Goal: Task Accomplishment & Management: Manage account settings

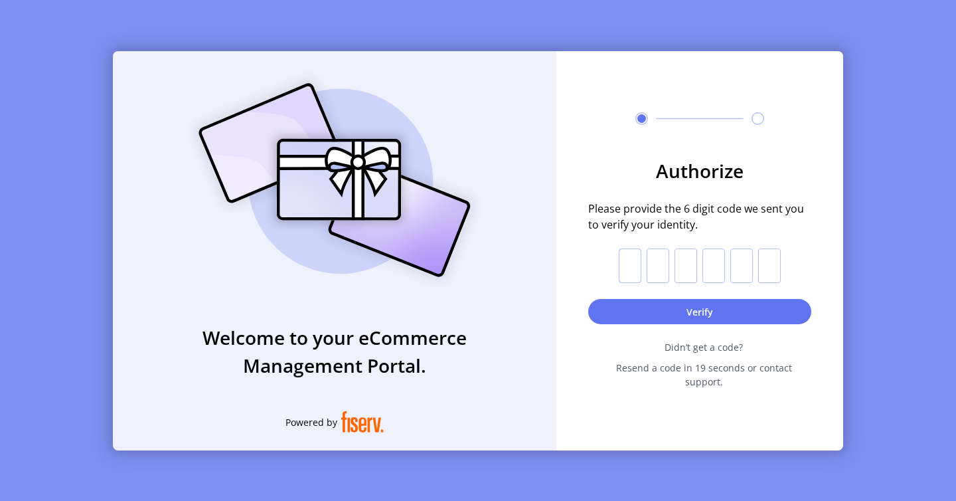
click at [629, 271] on input "text" at bounding box center [630, 265] width 23 height 35
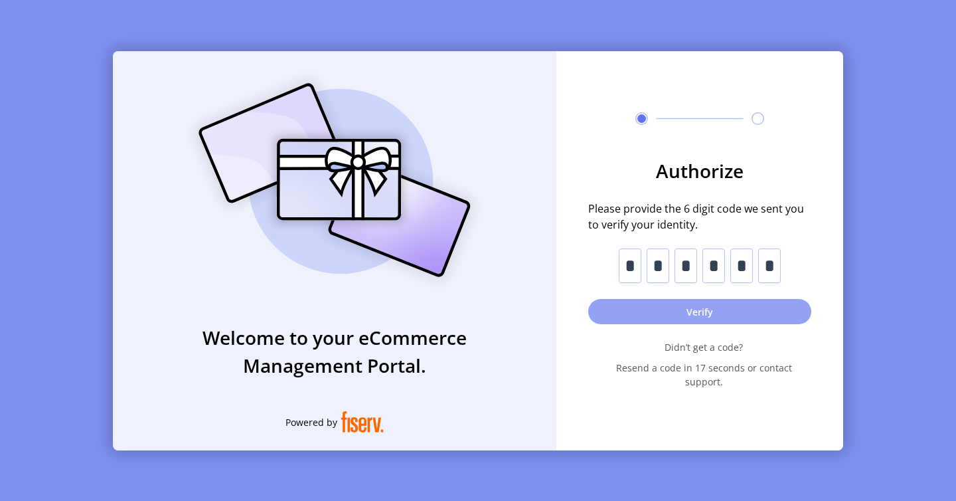
click at [702, 320] on button "Verify" at bounding box center [699, 311] width 223 height 25
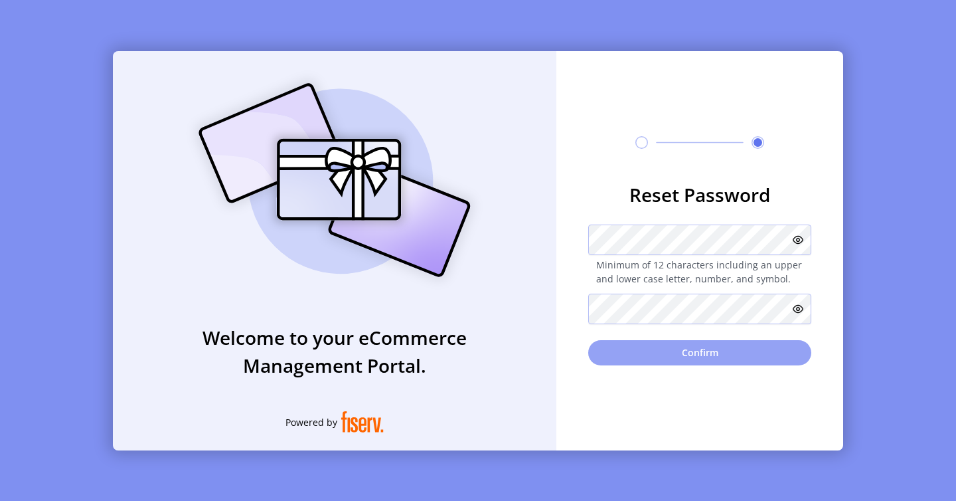
click at [710, 347] on button "Confirm" at bounding box center [699, 352] width 223 height 25
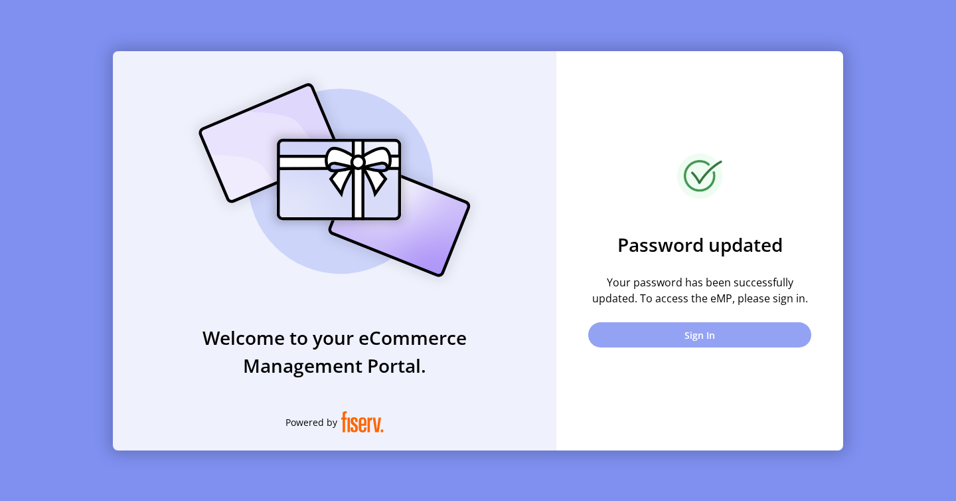
click at [661, 339] on button "Sign In" at bounding box center [699, 334] width 223 height 25
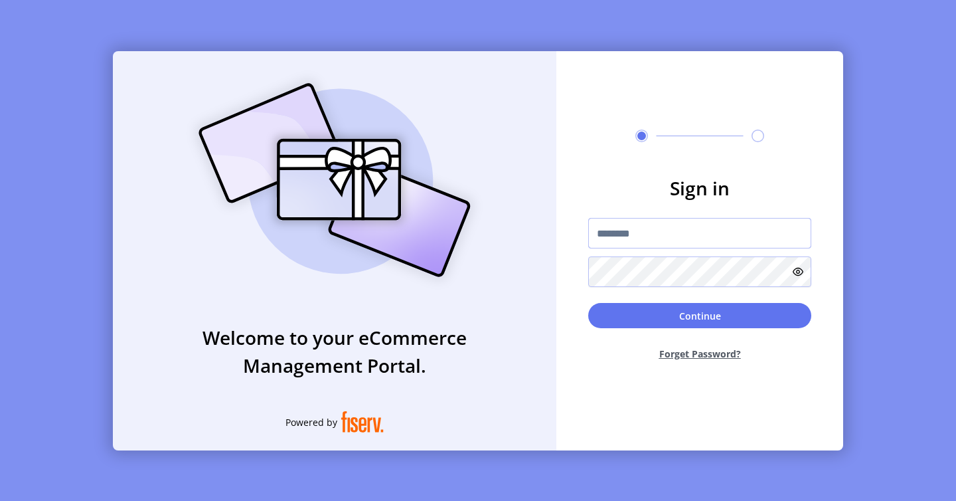
click at [693, 235] on input "text" at bounding box center [699, 233] width 223 height 31
type input "**********"
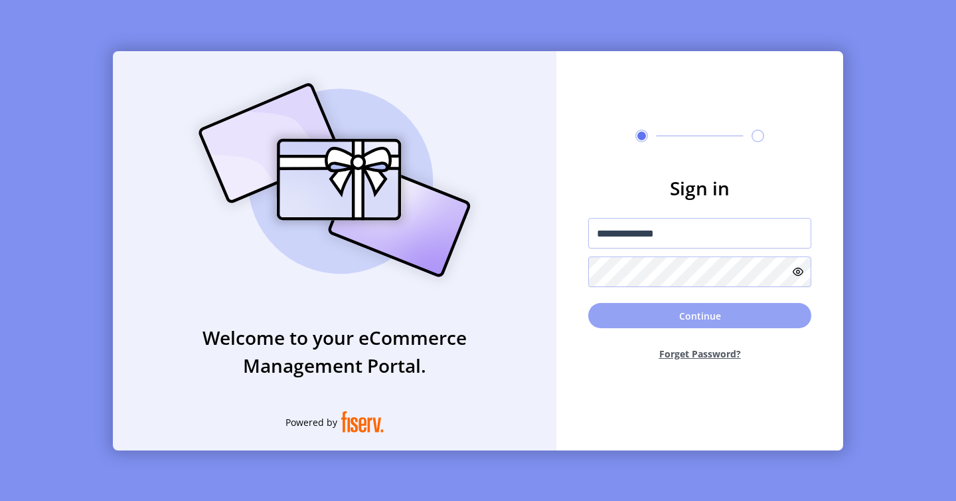
click at [755, 315] on button "Continue" at bounding box center [699, 315] width 223 height 25
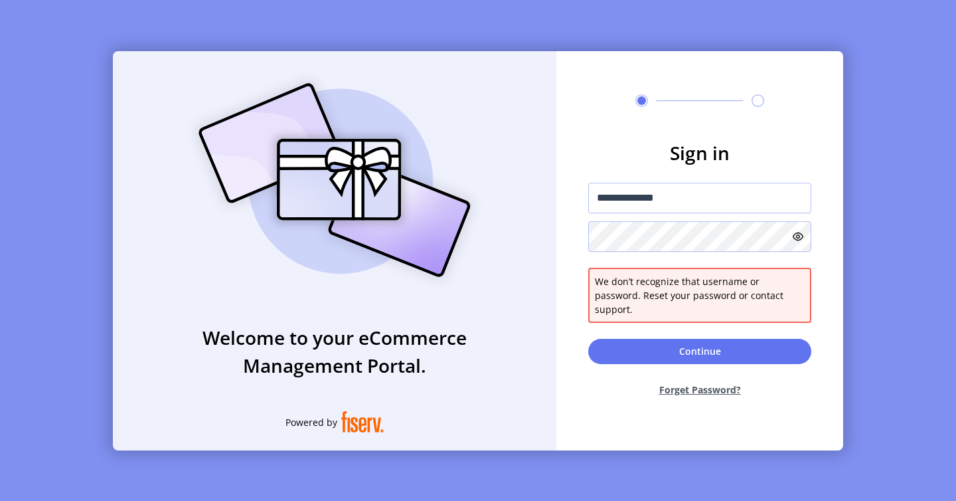
click at [801, 242] on icon at bounding box center [798, 236] width 11 height 11
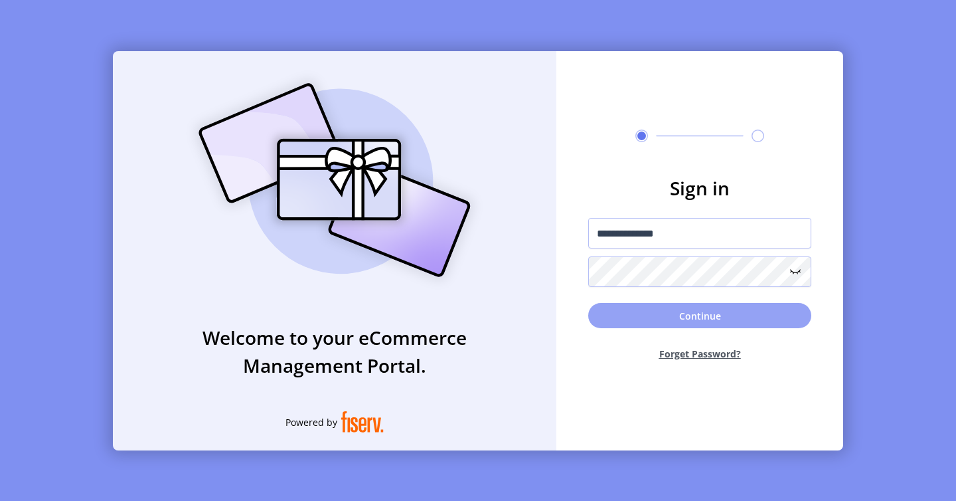
click at [711, 323] on button "Continue" at bounding box center [699, 315] width 223 height 25
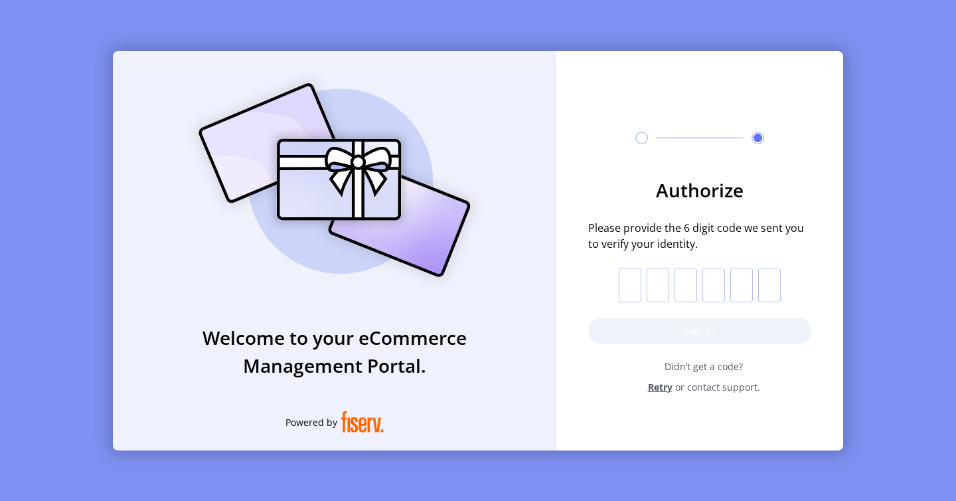
click at [627, 275] on input "text" at bounding box center [630, 285] width 23 height 35
paste input "*"
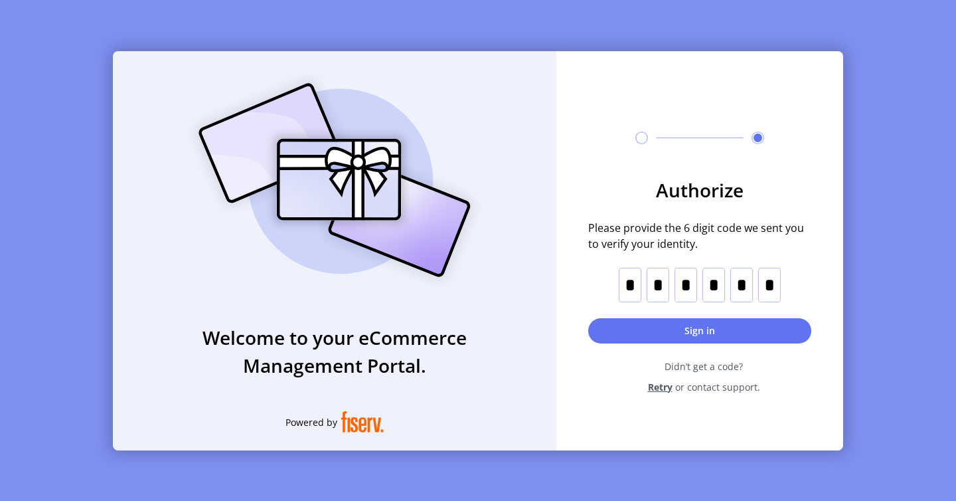
type input "*"
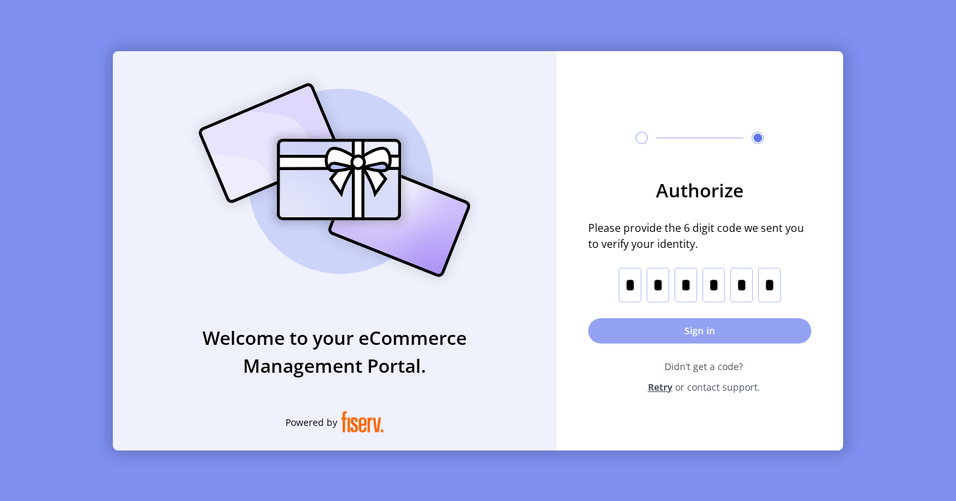
click at [676, 329] on button "Sign in" at bounding box center [699, 330] width 223 height 25
